Goal: Task Accomplishment & Management: Complete application form

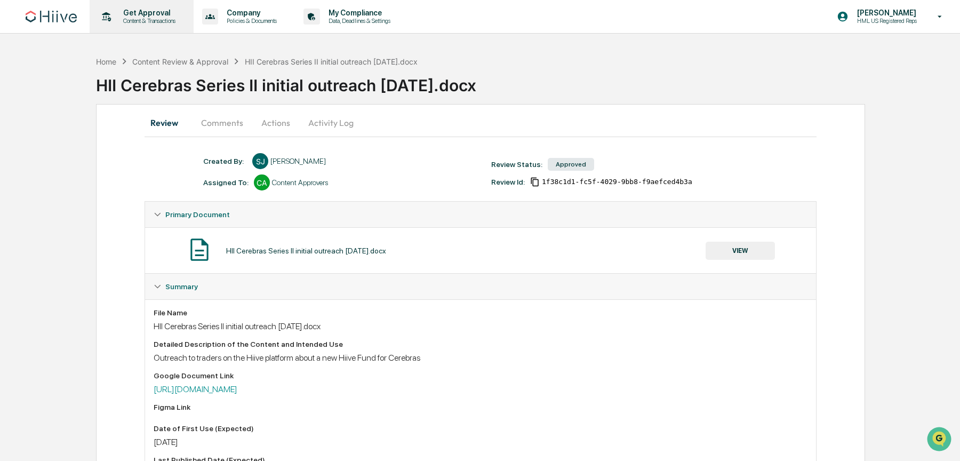
click at [103, 15] on icon at bounding box center [106, 17] width 17 height 17
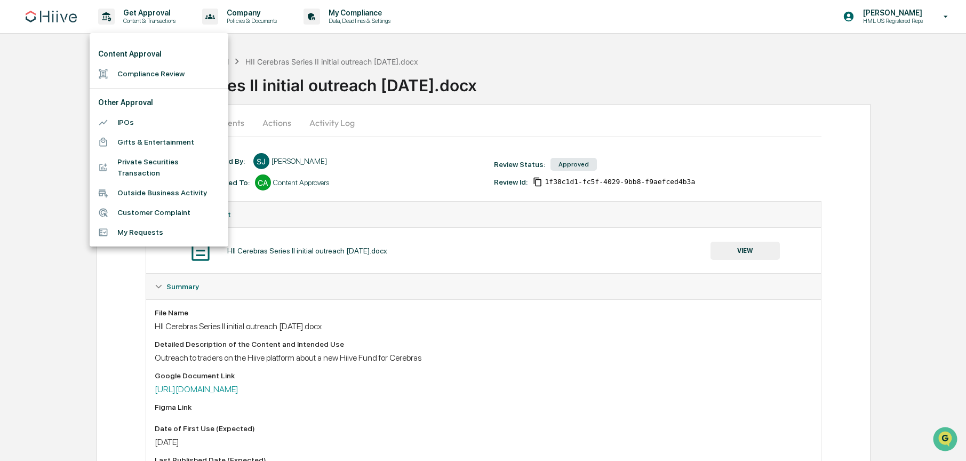
click at [51, 17] on div at bounding box center [483, 230] width 966 height 461
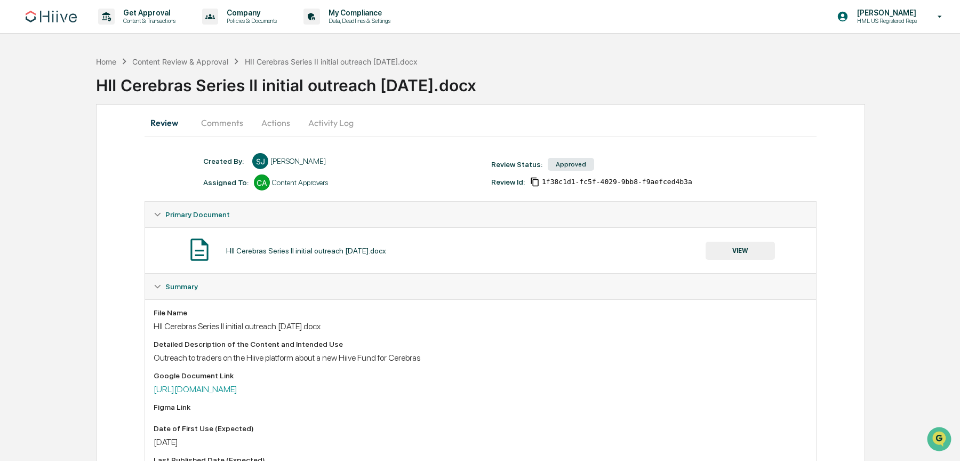
click at [49, 14] on div at bounding box center [480, 230] width 960 height 461
click at [64, 17] on img at bounding box center [51, 17] width 51 height 12
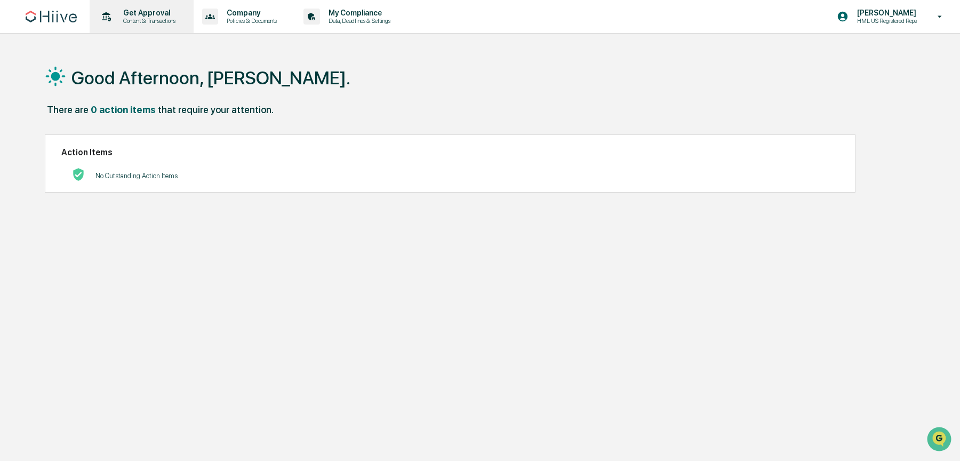
click at [156, 6] on div "Get Approval Content & Transactions" at bounding box center [140, 16] width 93 height 33
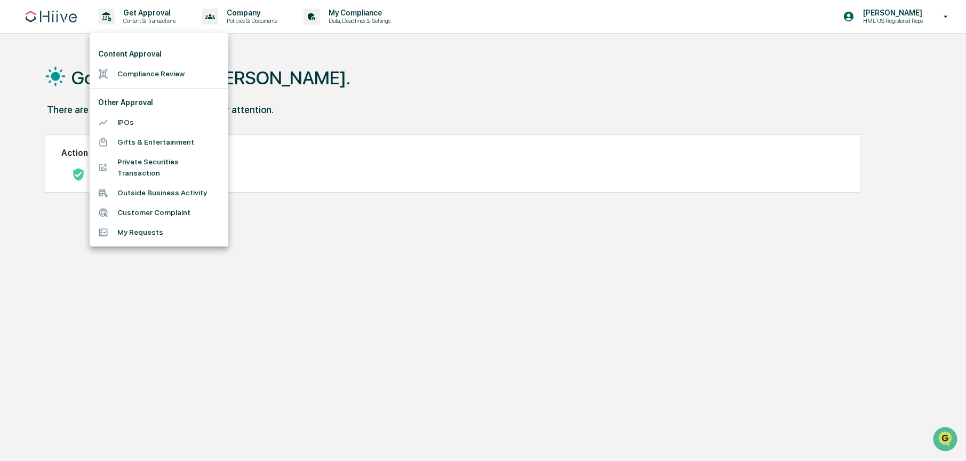
click at [193, 195] on li "Outside Business Activity" at bounding box center [159, 193] width 139 height 20
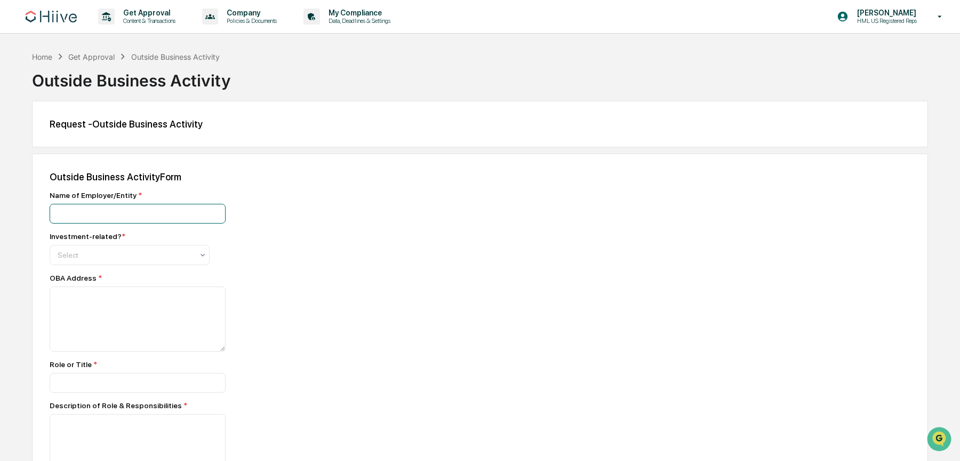
click at [159, 211] on input at bounding box center [138, 214] width 176 height 20
click at [139, 217] on input at bounding box center [138, 214] width 176 height 20
type input "**********"
click at [277, 199] on div "Name of Employer/Entity *" at bounding box center [236, 195] width 373 height 9
click at [125, 244] on div "Investment-related? * Select" at bounding box center [236, 248] width 373 height 33
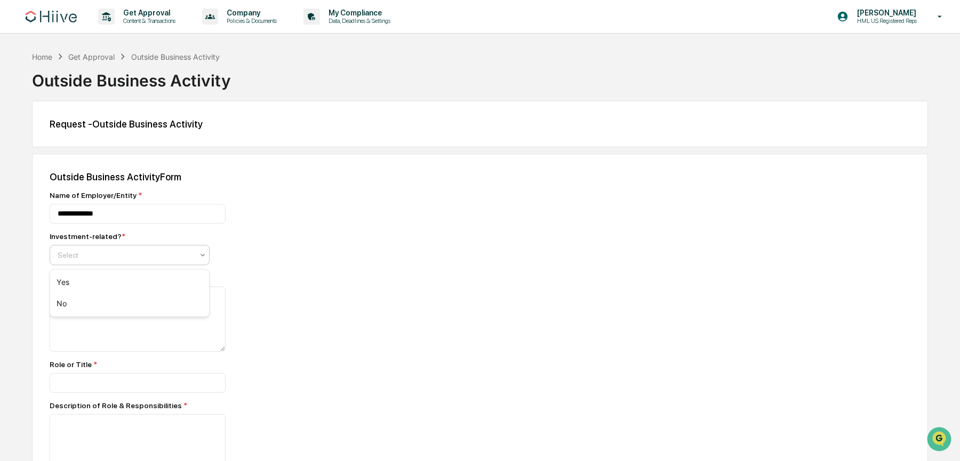
click at [123, 254] on div at bounding box center [125, 255] width 135 height 11
click at [108, 282] on div "Yes" at bounding box center [129, 281] width 159 height 21
click at [314, 278] on div "OBA Address *" at bounding box center [236, 278] width 373 height 9
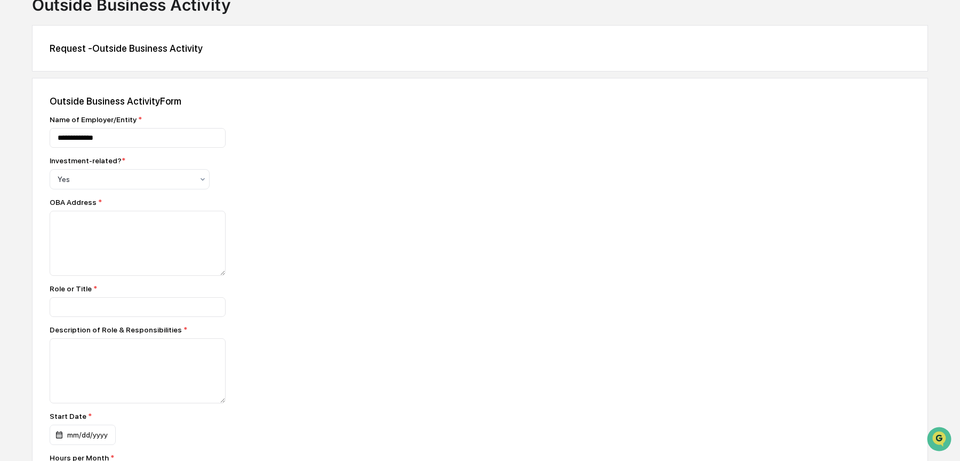
scroll to position [83, 0]
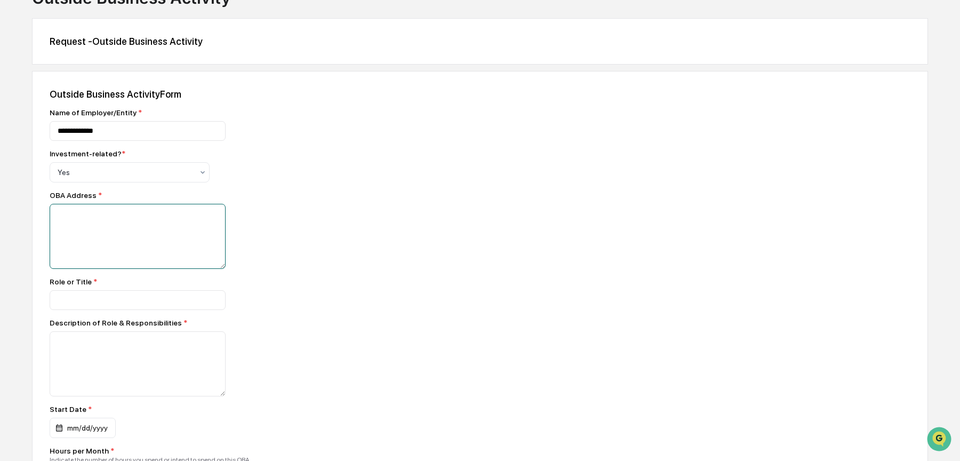
click at [171, 213] on textarea at bounding box center [138, 236] width 176 height 65
click at [146, 306] on input at bounding box center [138, 300] width 176 height 20
click at [149, 301] on input at bounding box center [138, 300] width 176 height 20
type input "**********"
click at [361, 284] on div "Role or Title *" at bounding box center [236, 281] width 373 height 9
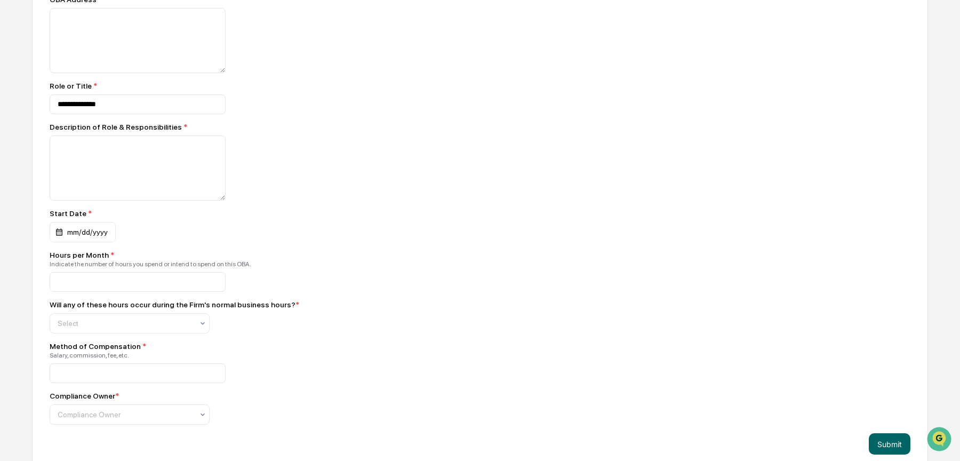
scroll to position [295, 0]
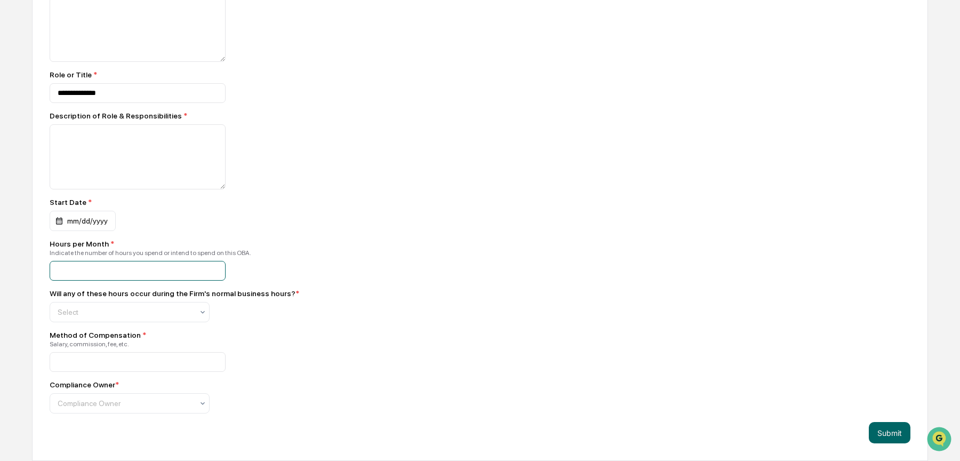
click at [158, 267] on input at bounding box center [138, 271] width 176 height 20
type input "*"
click at [314, 226] on div "**********" at bounding box center [236, 157] width 373 height 512
click at [144, 308] on div at bounding box center [125, 312] width 135 height 11
click at [100, 362] on div "No" at bounding box center [129, 357] width 159 height 21
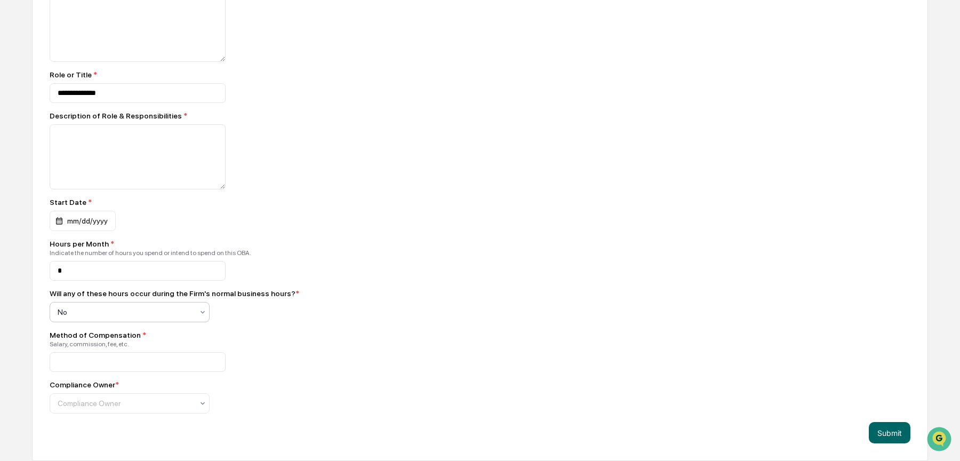
click at [351, 338] on div "Method of Compensation * Salary, commission, fee, etc." at bounding box center [236, 351] width 373 height 41
click at [161, 360] on input at bounding box center [138, 362] width 176 height 20
click at [247, 354] on div "*" at bounding box center [236, 362] width 373 height 20
click at [170, 360] on input "*" at bounding box center [138, 362] width 176 height 20
type input "*"
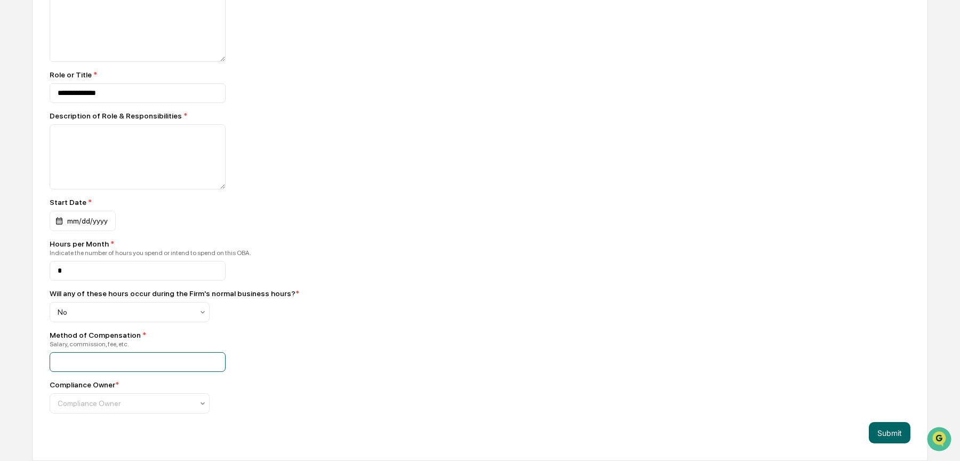
type input "*"
type input "***"
click at [152, 398] on div at bounding box center [125, 403] width 135 height 11
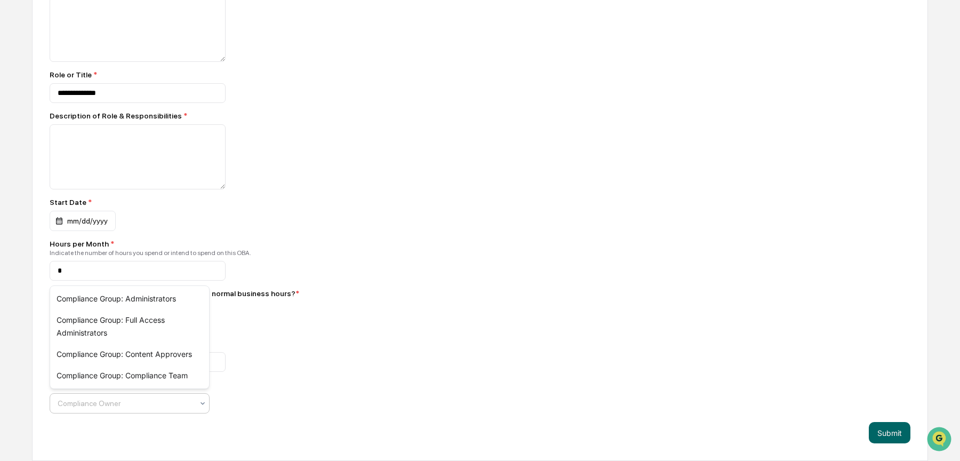
click at [292, 372] on div "**********" at bounding box center [236, 157] width 373 height 512
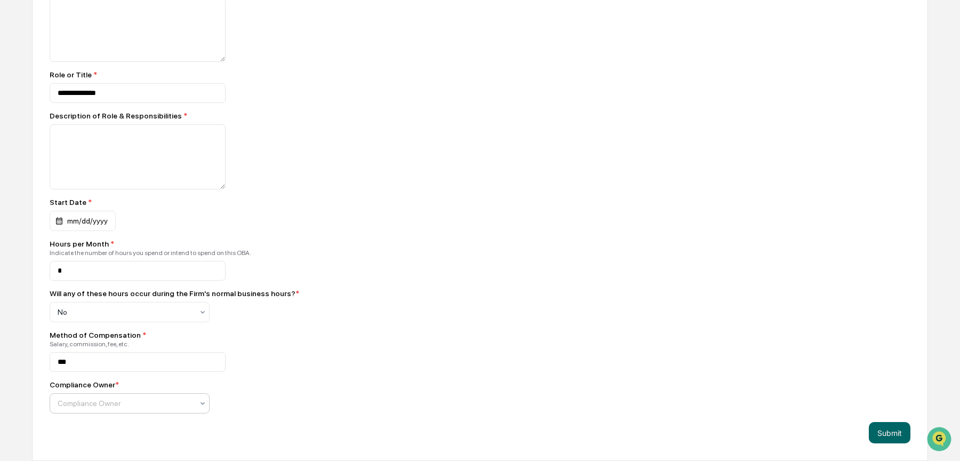
click at [189, 401] on div at bounding box center [125, 403] width 135 height 11
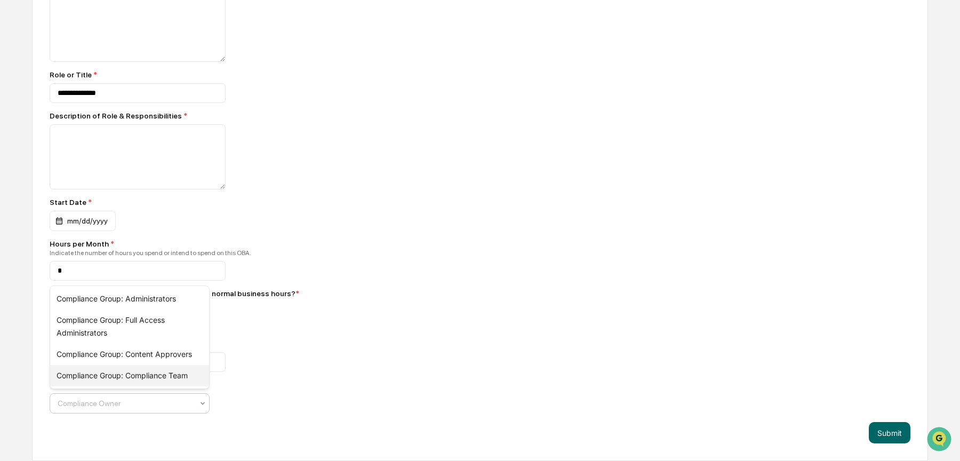
click at [177, 376] on div "Compliance Group: Compliance Team" at bounding box center [129, 375] width 159 height 21
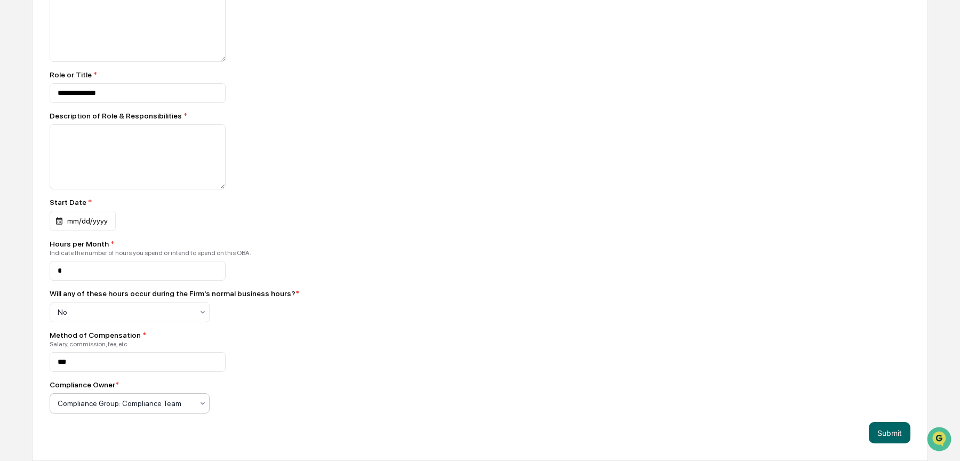
click at [271, 386] on div "Compliance Owner *" at bounding box center [236, 384] width 373 height 9
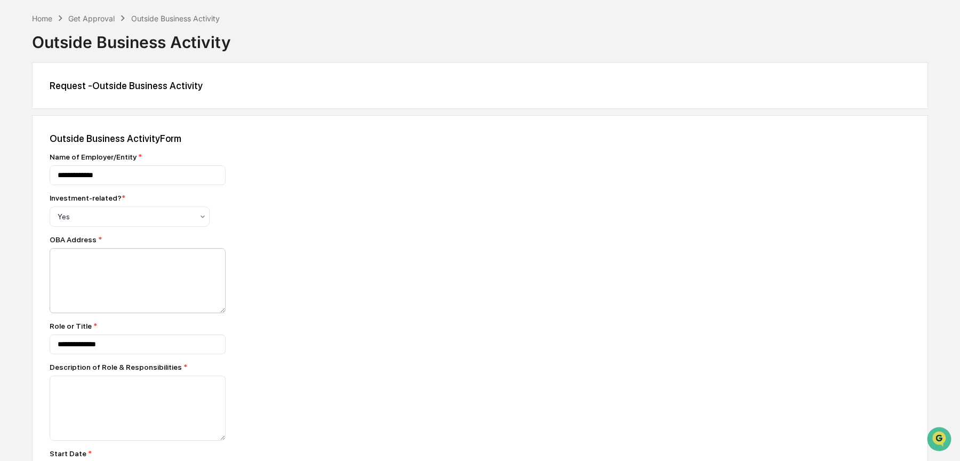
scroll to position [45, 0]
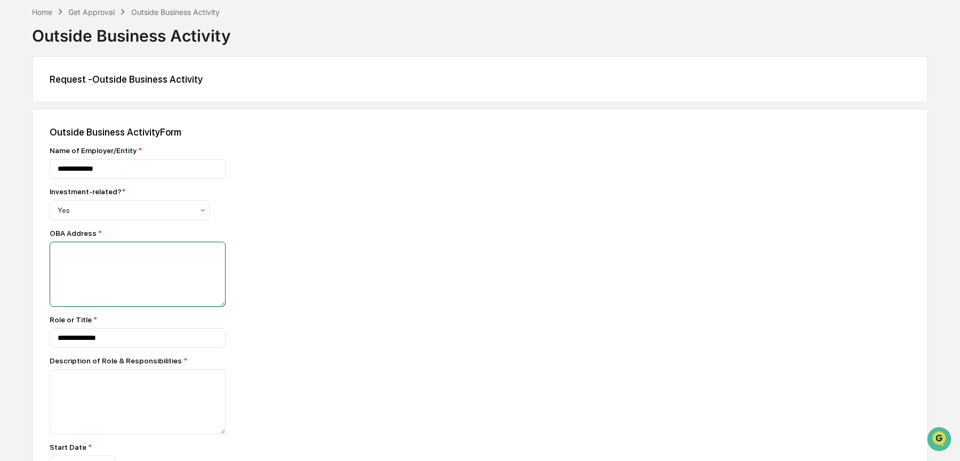
click at [170, 252] on textarea at bounding box center [138, 274] width 176 height 65
click at [194, 253] on textarea at bounding box center [138, 274] width 176 height 65
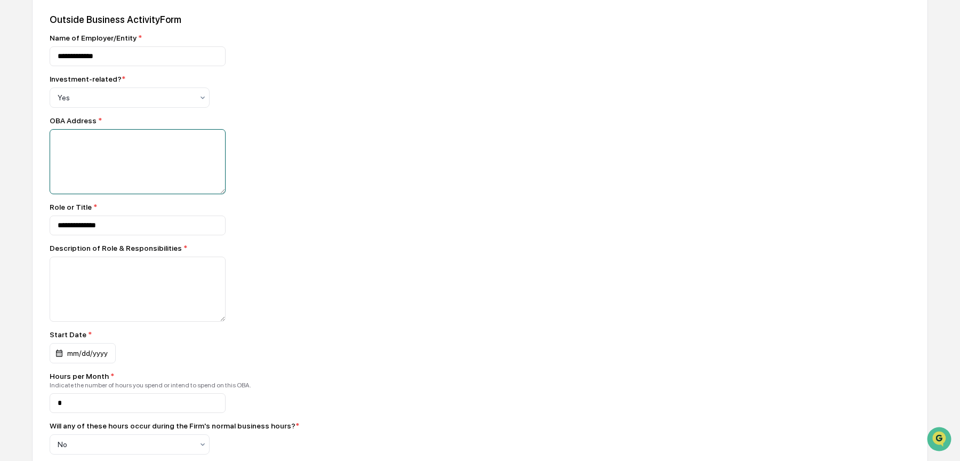
scroll to position [187, 0]
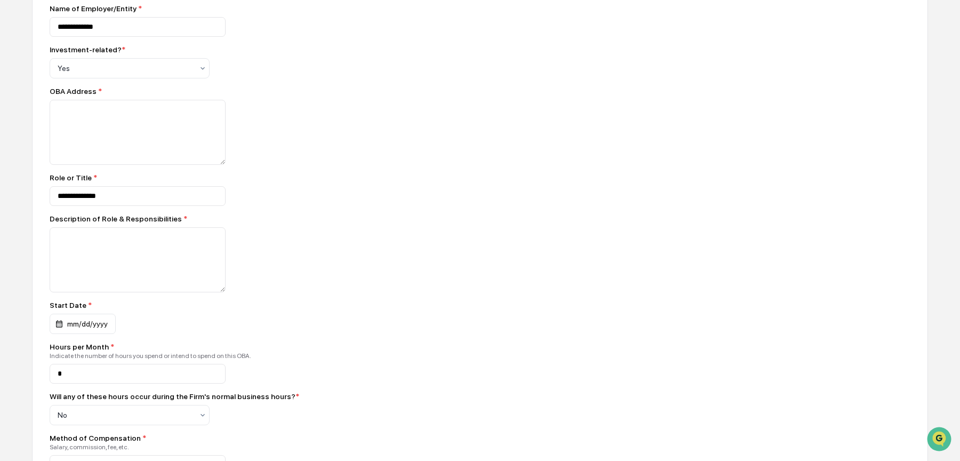
click at [353, 132] on div at bounding box center [236, 132] width 373 height 65
click at [138, 236] on textarea at bounding box center [138, 259] width 176 height 65
click at [519, 158] on div "**********" at bounding box center [480, 265] width 896 height 597
